Goal: Information Seeking & Learning: Learn about a topic

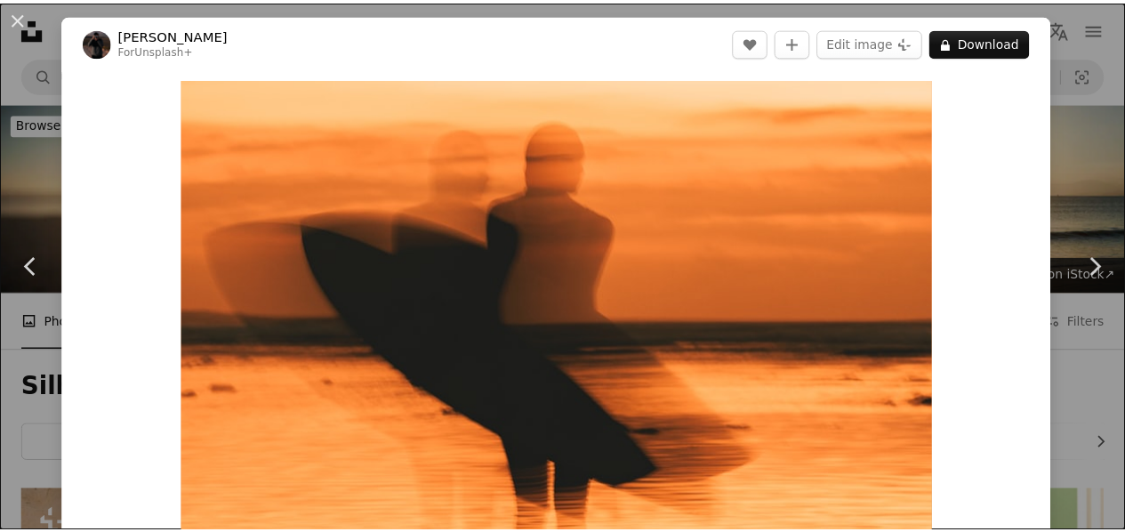
scroll to position [4467, 0]
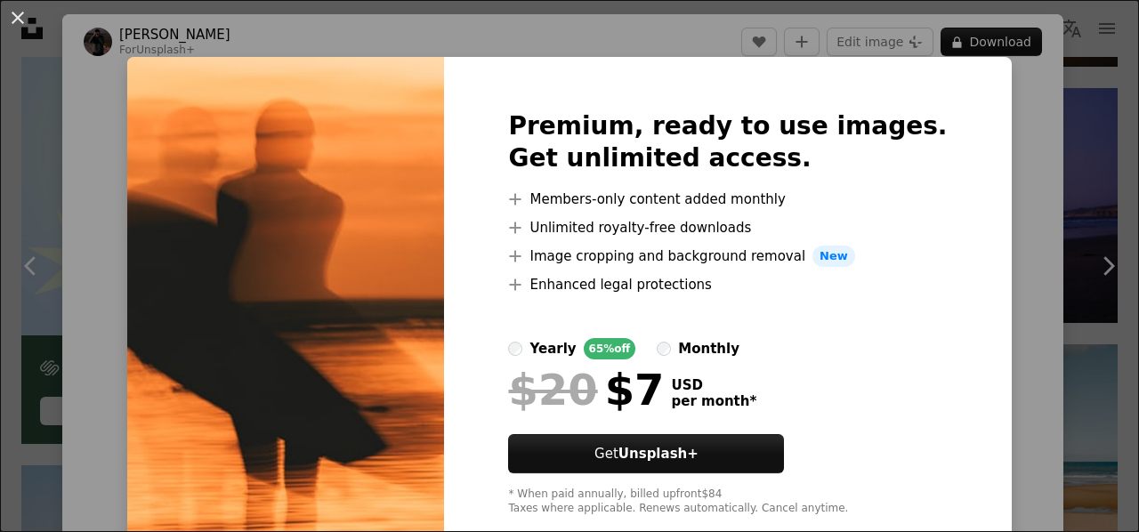
click at [989, 234] on div "An X shape Premium, ready to use images. Get unlimited access. A plus sign Memb…" at bounding box center [569, 266] width 1139 height 532
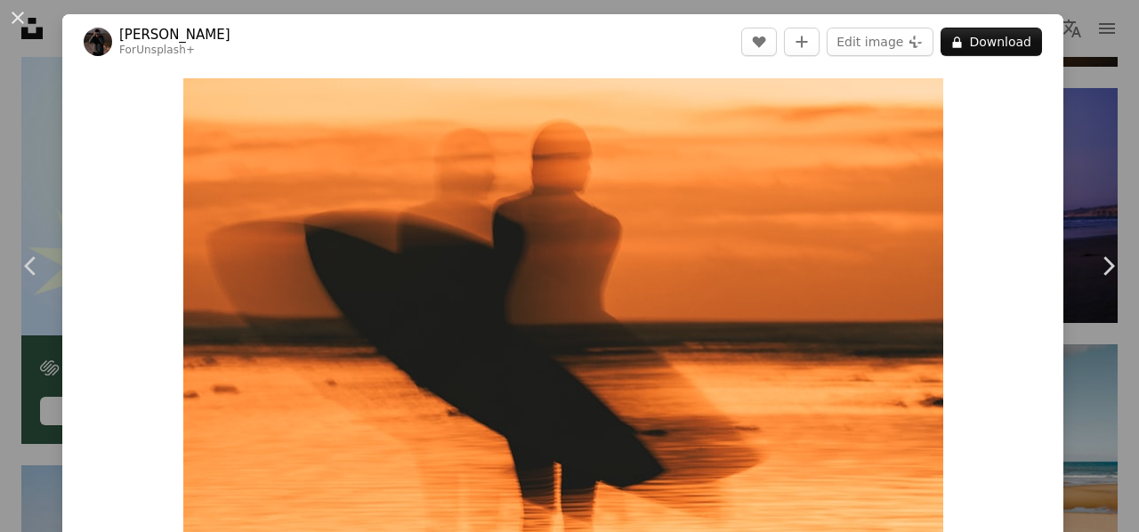
click at [1078, 141] on div "An X shape Chevron left Chevron right [PERSON_NAME] For Unsplash+ A heart A plu…" at bounding box center [569, 266] width 1139 height 532
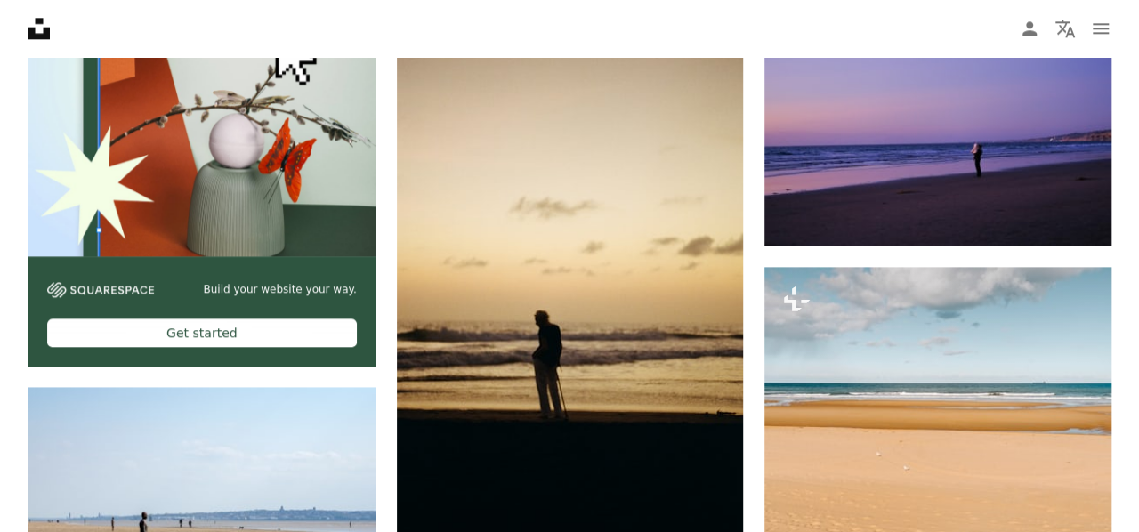
scroll to position [4492, 0]
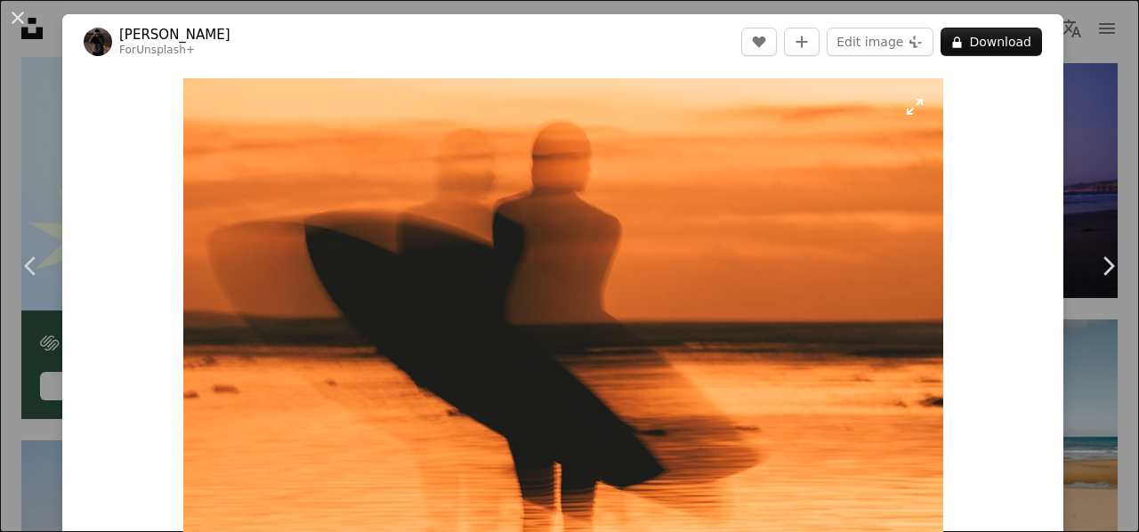
click at [706, 211] on img "Zoom in on this image" at bounding box center [563, 336] width 760 height 516
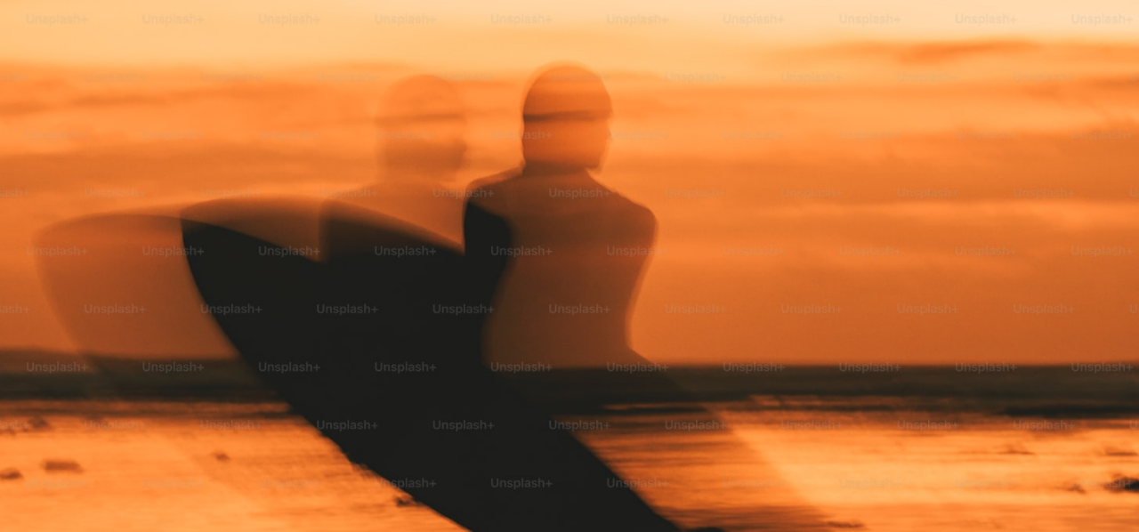
scroll to position [112, 0]
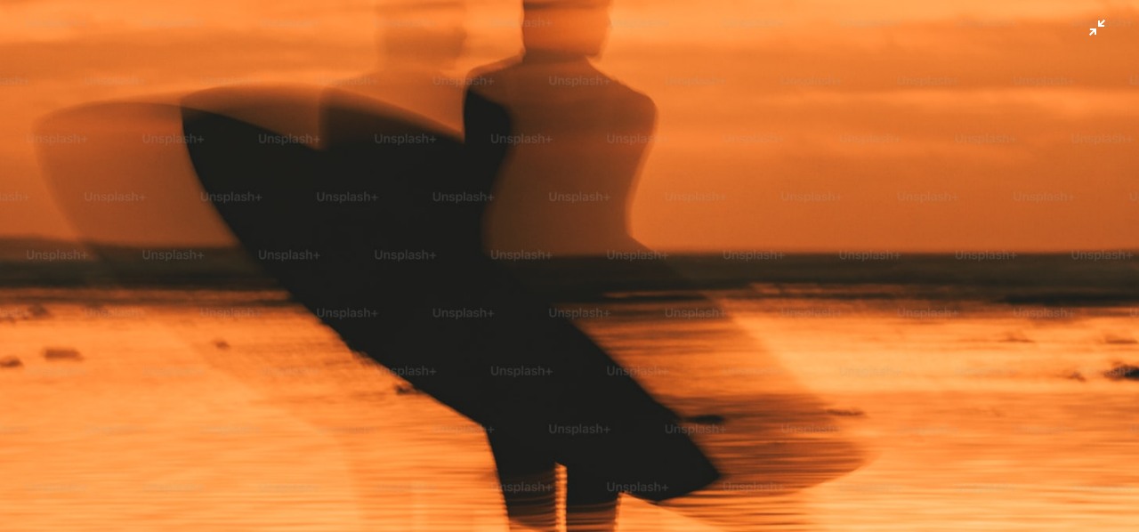
click at [1075, 28] on img "Zoom out on this image" at bounding box center [569, 274] width 1140 height 775
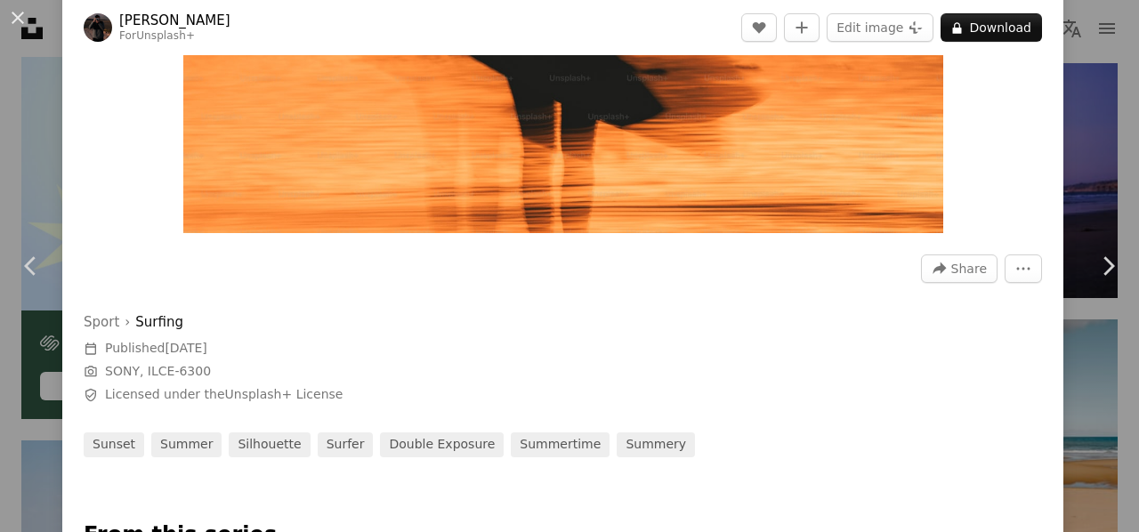
scroll to position [0, 0]
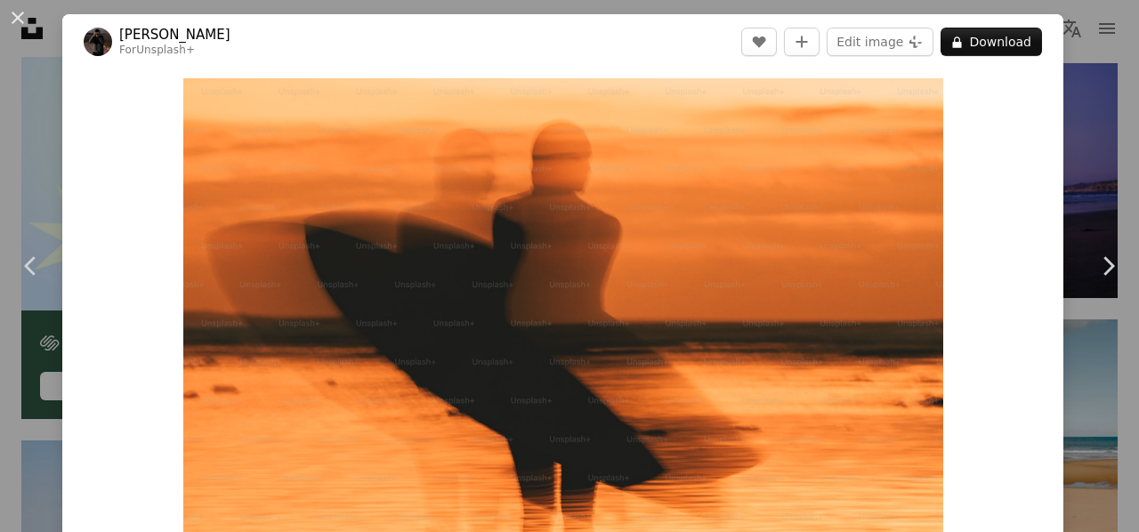
click at [164, 31] on link "[PERSON_NAME]" at bounding box center [174, 35] width 111 height 18
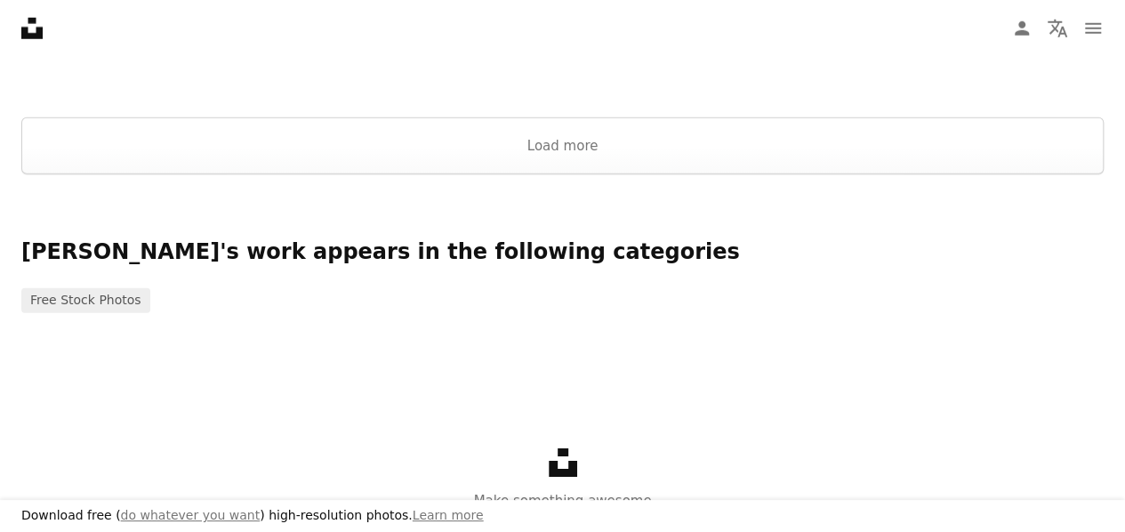
scroll to position [2661, 0]
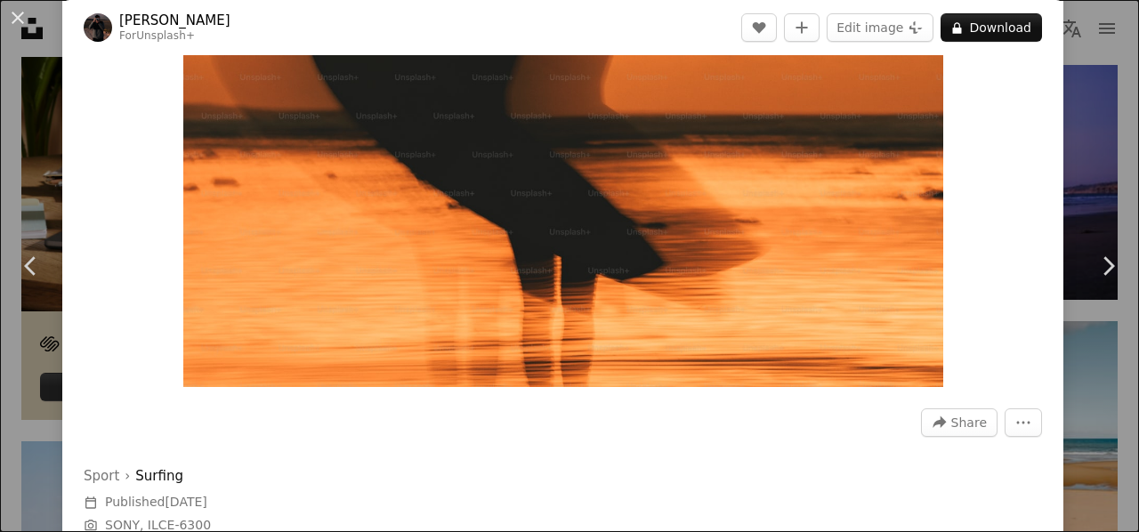
scroll to position [208, 0]
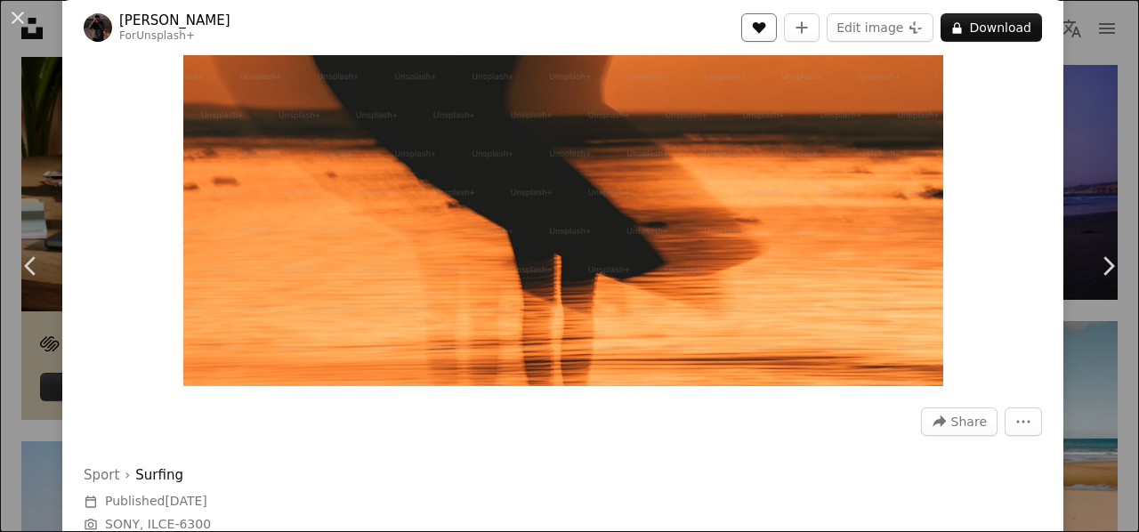
click at [759, 28] on icon "Like" at bounding box center [759, 28] width 13 height 12
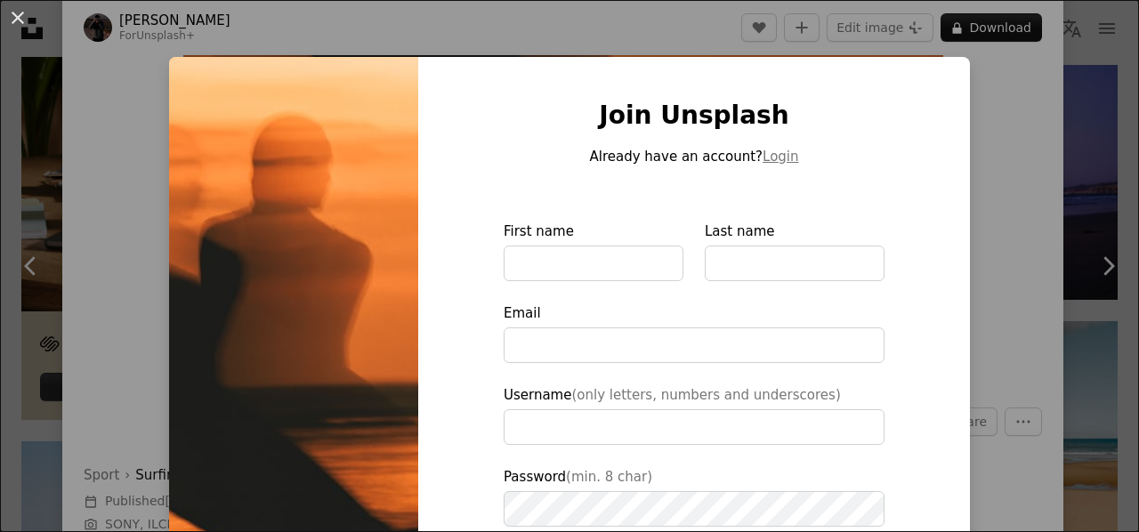
click at [993, 141] on div "An X shape Join Unsplash Already have an account? Login First name Last name Em…" at bounding box center [569, 266] width 1139 height 532
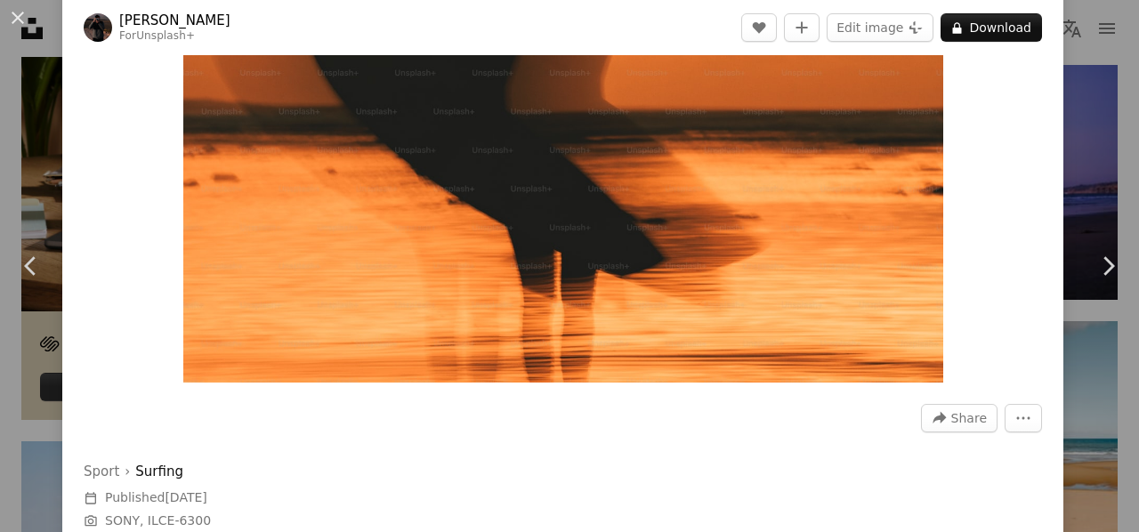
scroll to position [189, 0]
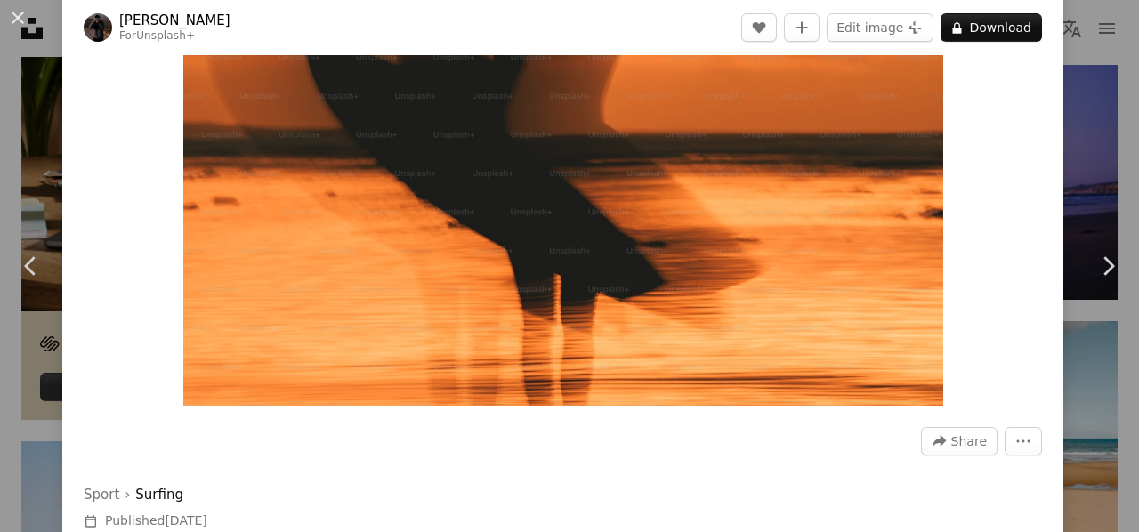
click at [1099, 62] on div "An X shape Chevron left Chevron right [PERSON_NAME] For Unsplash+ A heart A plu…" at bounding box center [569, 266] width 1139 height 532
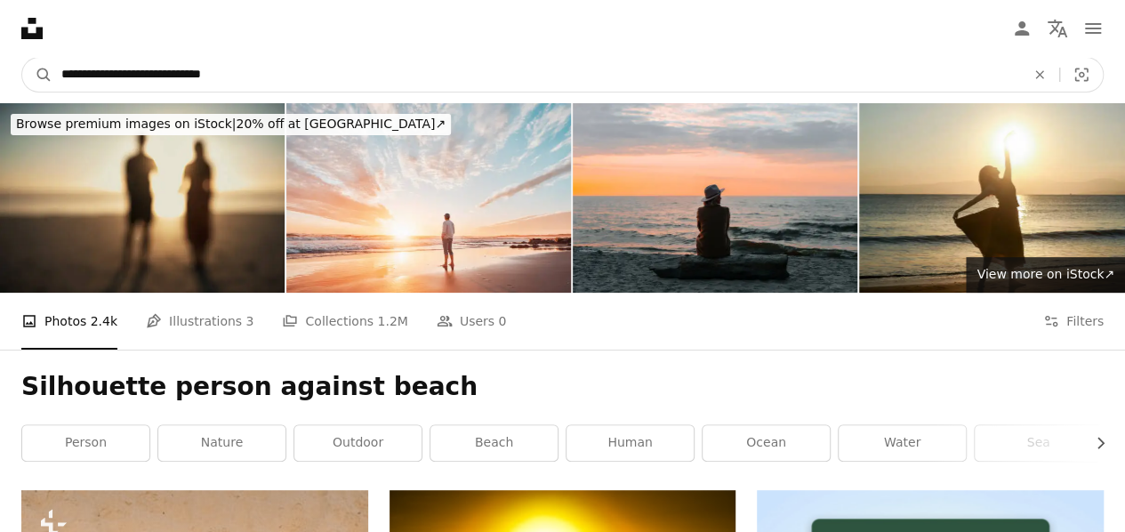
click at [366, 77] on input "**********" at bounding box center [536, 75] width 968 height 34
paste input "*"
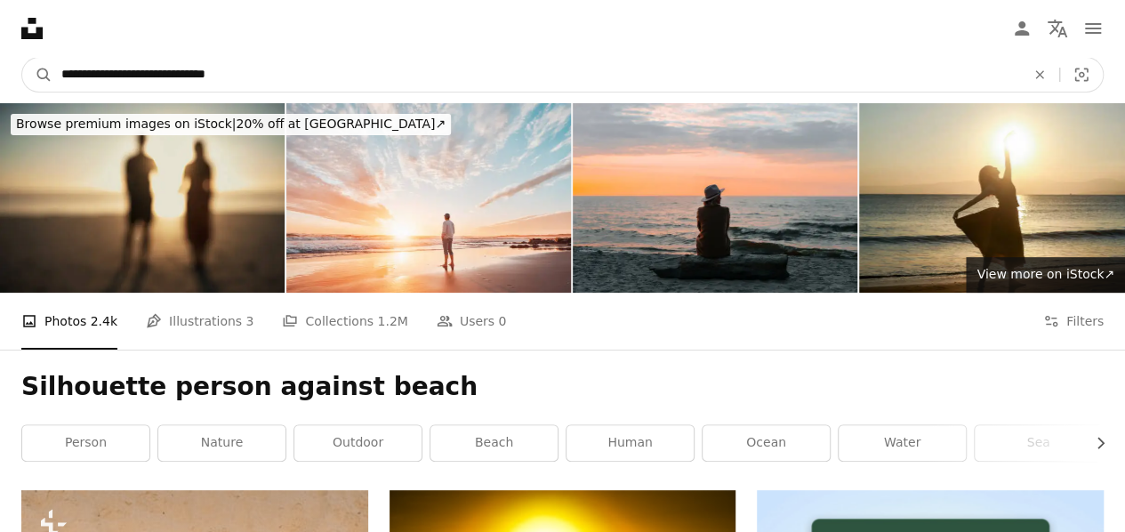
type input "**********"
click at [22, 58] on button "A magnifying glass" at bounding box center [37, 75] width 30 height 34
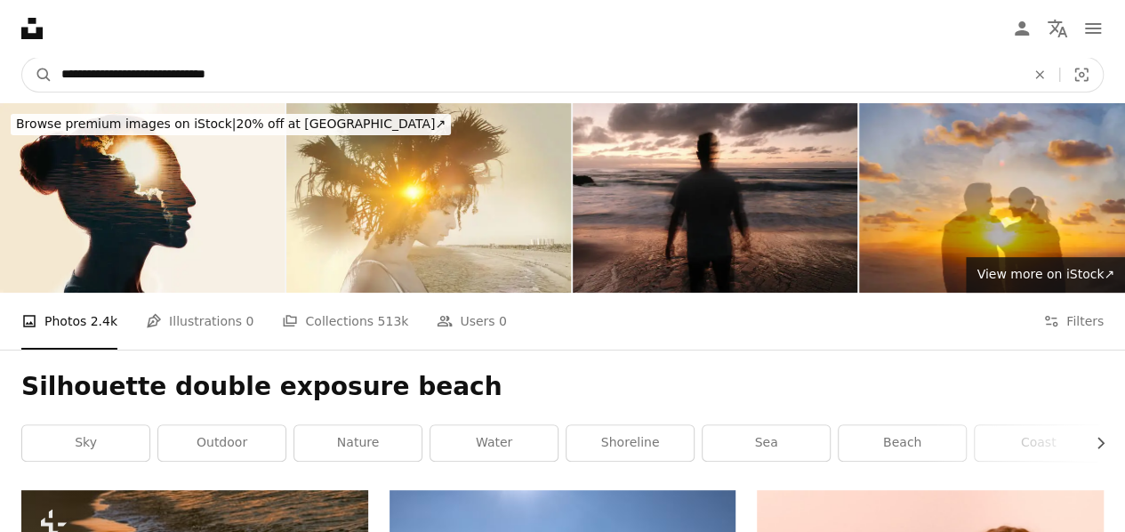
click at [213, 72] on input "**********" at bounding box center [536, 75] width 968 height 34
type input "**********"
click at [22, 58] on button "A magnifying glass" at bounding box center [37, 75] width 30 height 34
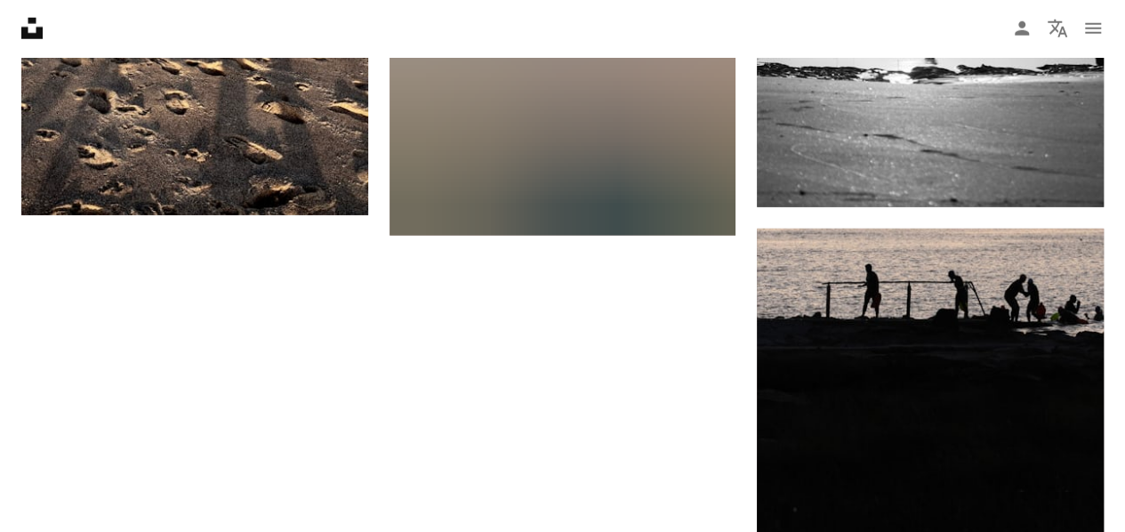
scroll to position [2658, 0]
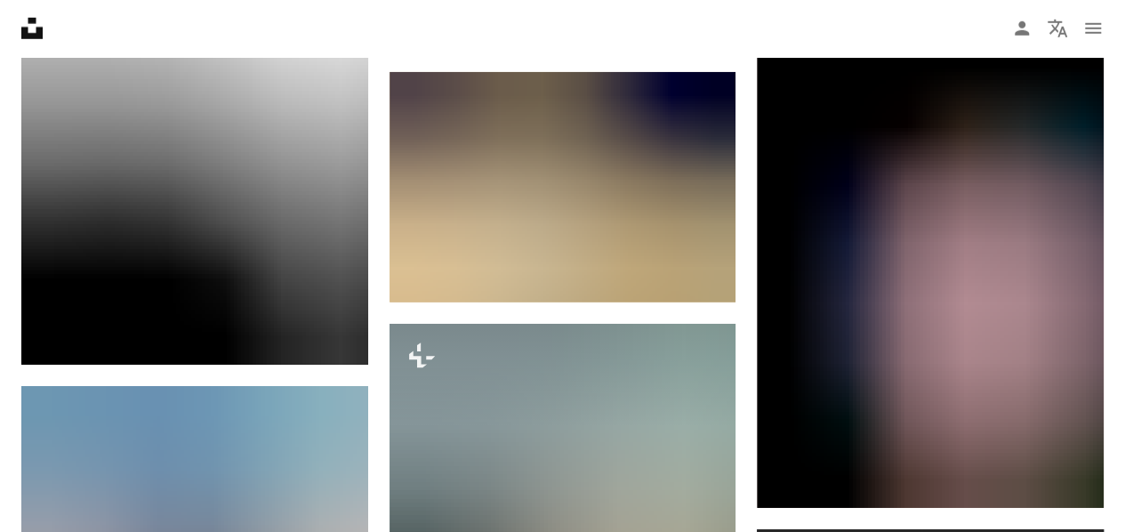
scroll to position [6022, 0]
